Goal: Navigation & Orientation: Find specific page/section

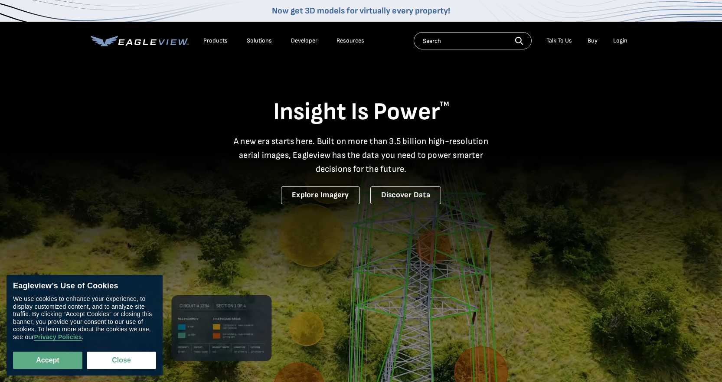
drag, startPoint x: 112, startPoint y: 360, endPoint x: 153, endPoint y: 312, distance: 62.7
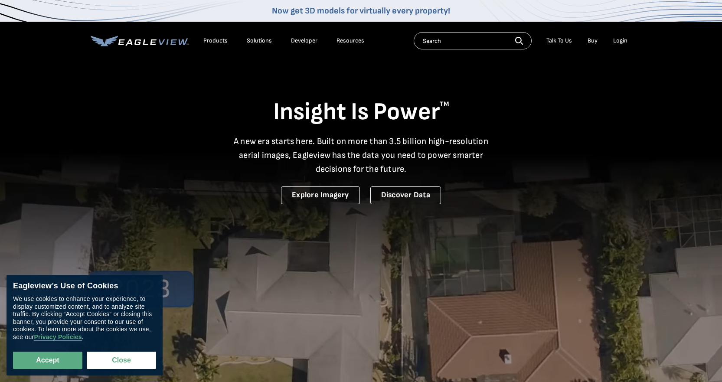
click at [113, 360] on button "Close" at bounding box center [121, 359] width 69 height 17
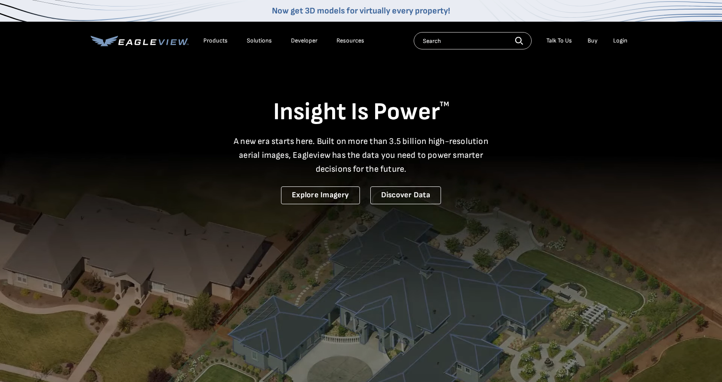
click at [167, 41] on icon at bounding box center [167, 42] width 2 height 6
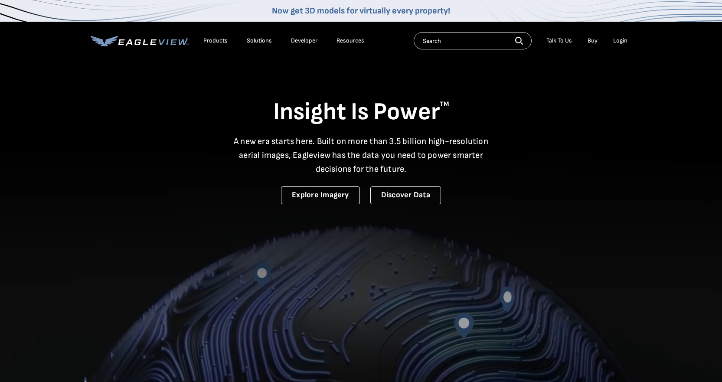
click at [222, 41] on div "Products" at bounding box center [215, 41] width 24 height 8
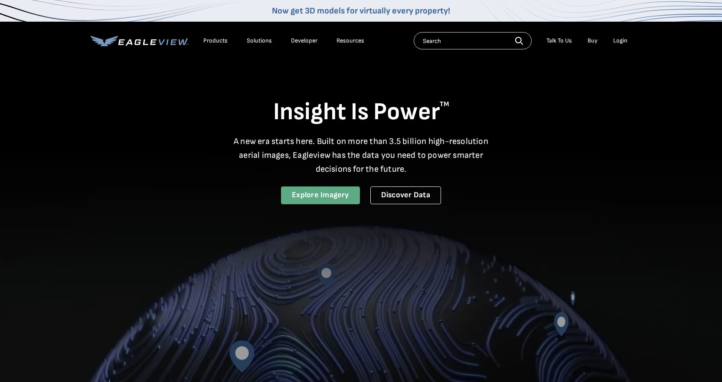
click at [306, 196] on link "Explore Imagery" at bounding box center [320, 195] width 79 height 18
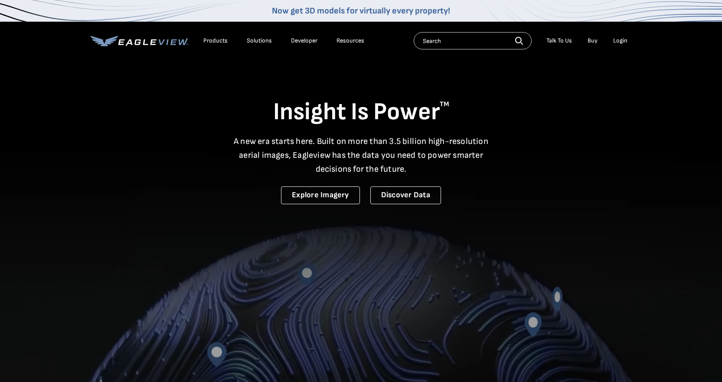
click at [615, 43] on div "Login" at bounding box center [620, 41] width 14 height 8
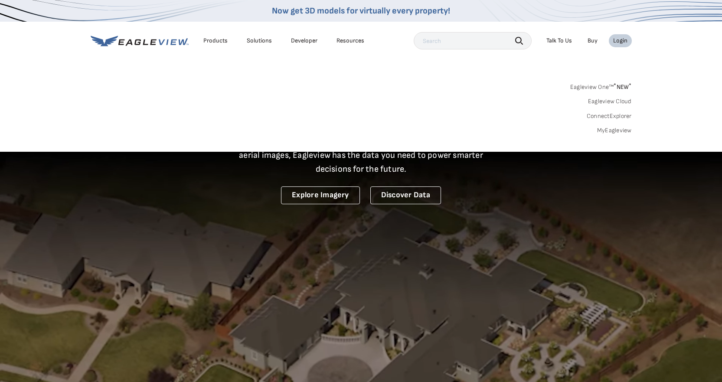
click at [615, 114] on link "ConnectExplorer" at bounding box center [608, 116] width 45 height 8
